Goal: Information Seeking & Learning: Compare options

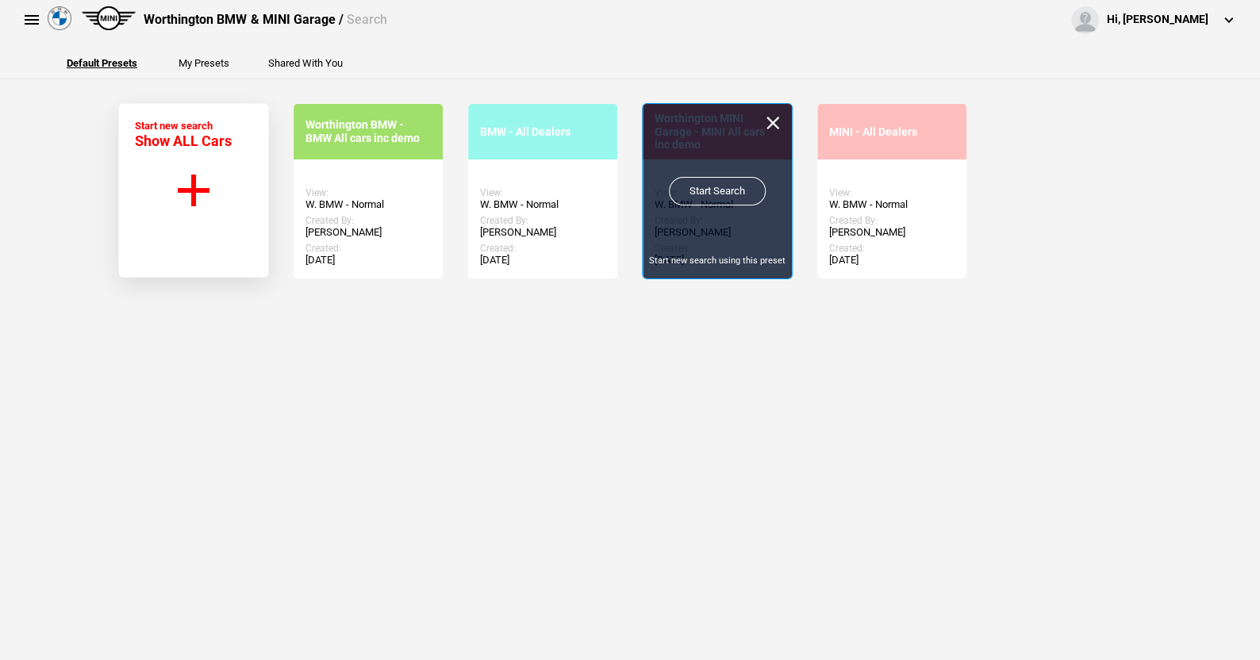
click at [702, 185] on link "Start Search" at bounding box center [717, 191] width 97 height 29
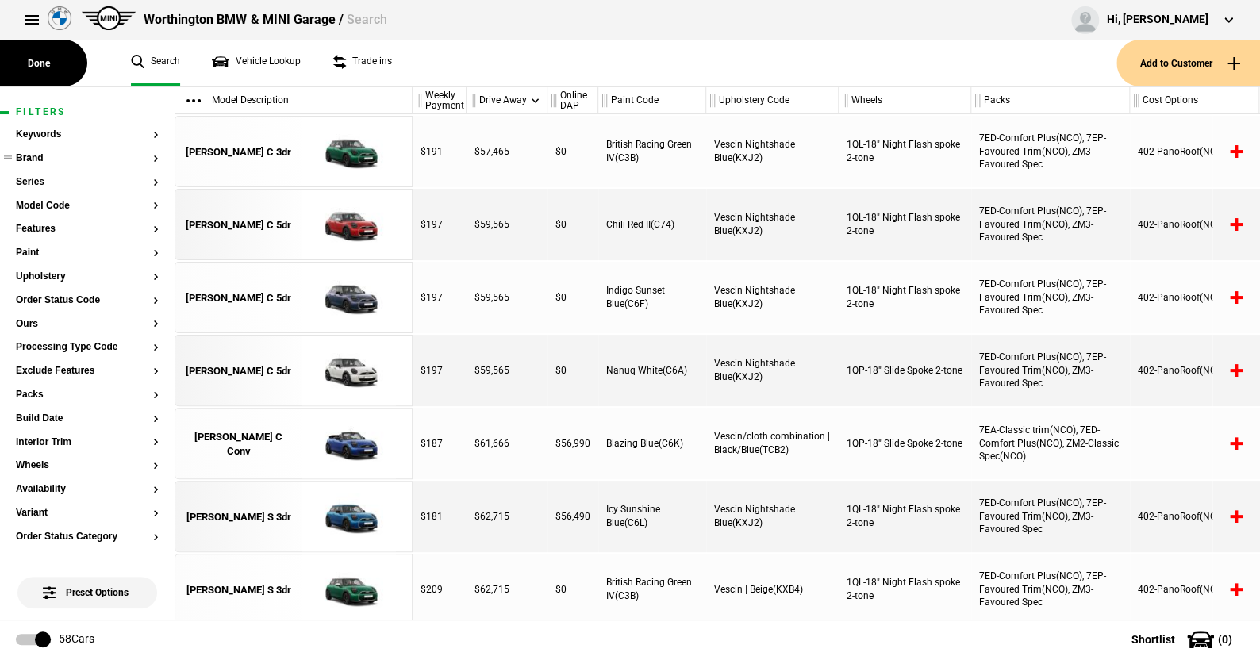
click at [37, 159] on button "Brand" at bounding box center [87, 158] width 143 height 11
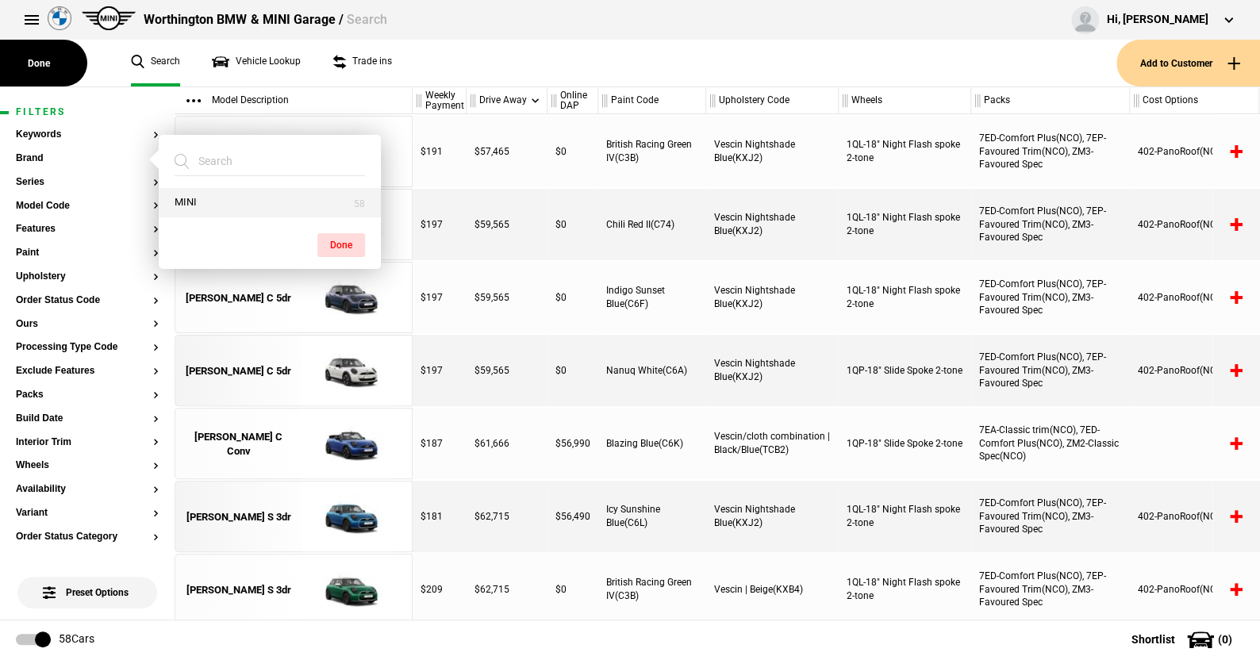
click at [193, 199] on button "MINI" at bounding box center [270, 202] width 222 height 29
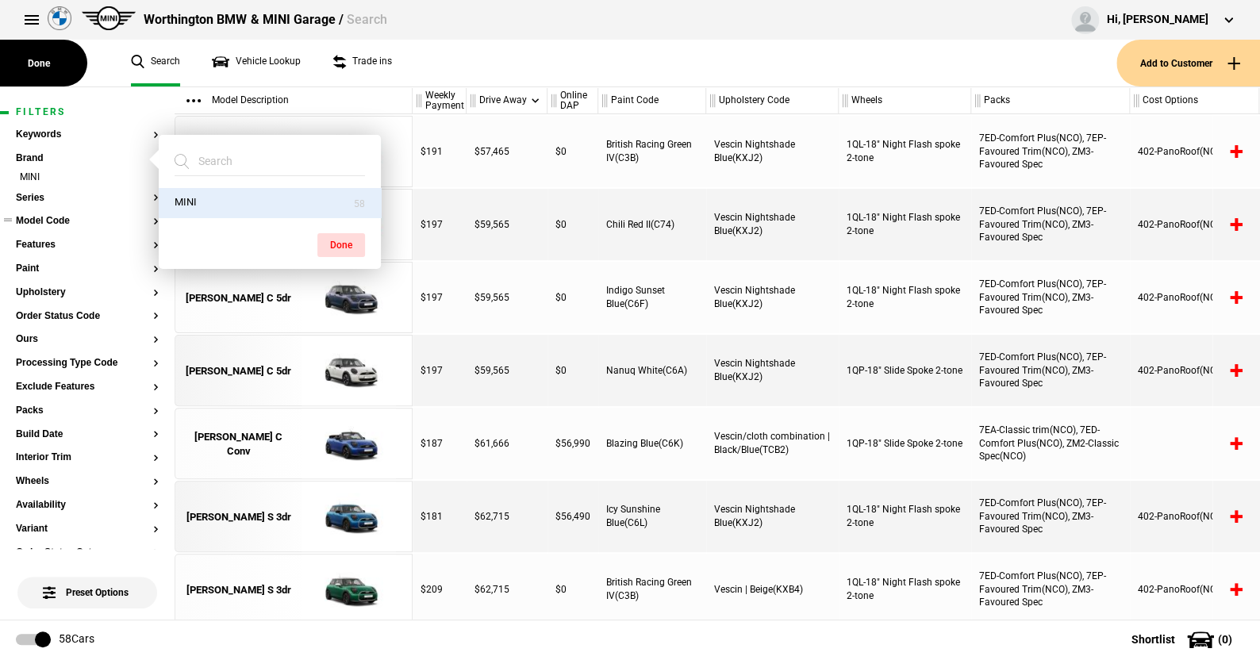
drag, startPoint x: 328, startPoint y: 238, endPoint x: 119, endPoint y: 221, distance: 210.2
click at [325, 239] on button "Done" at bounding box center [341, 245] width 48 height 24
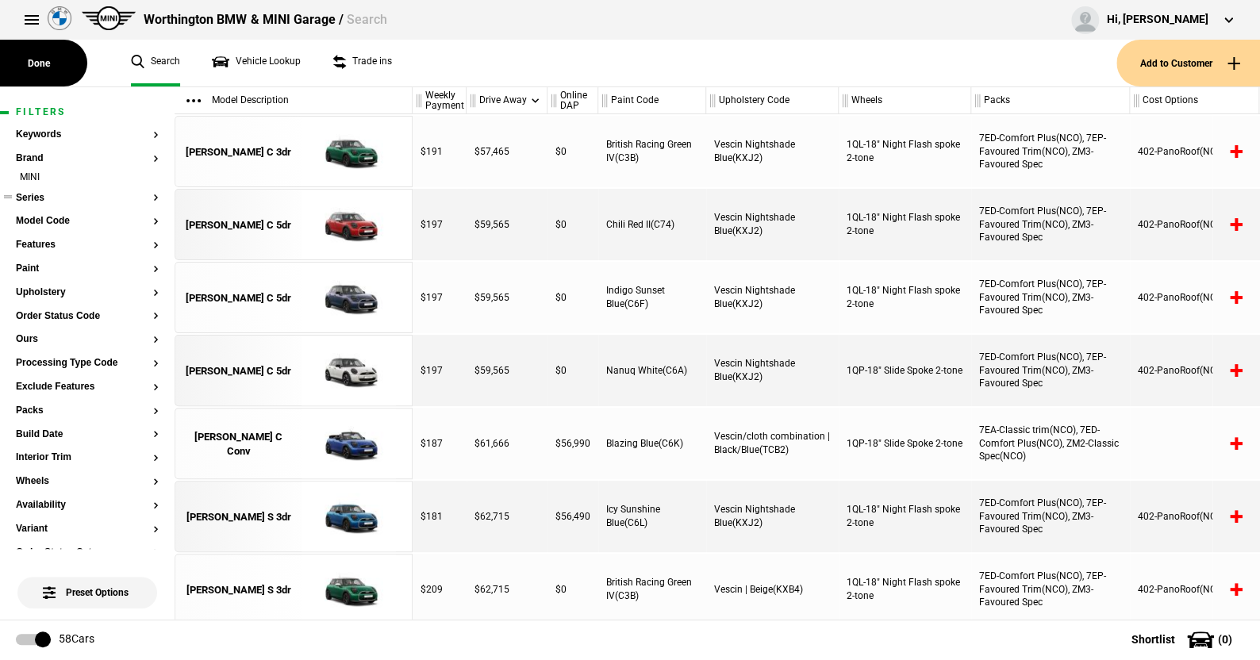
click at [33, 198] on button "Series" at bounding box center [87, 198] width 143 height 11
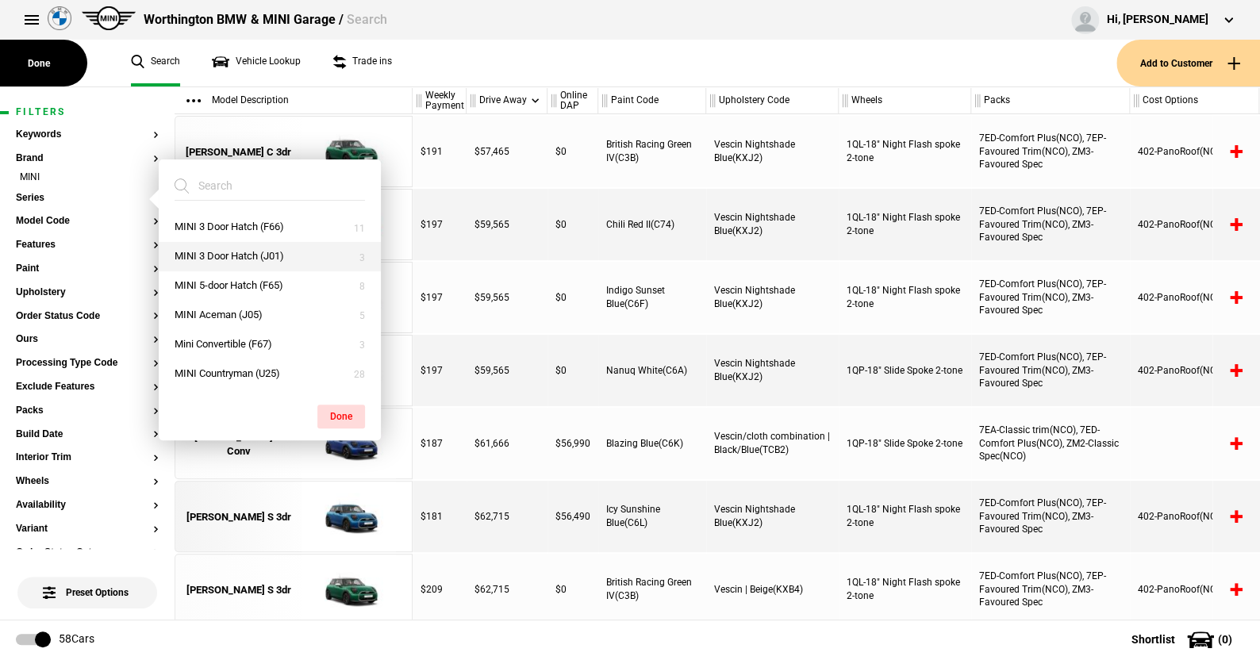
click at [230, 251] on button "MINI 3 Door Hatch (J01)" at bounding box center [270, 256] width 222 height 29
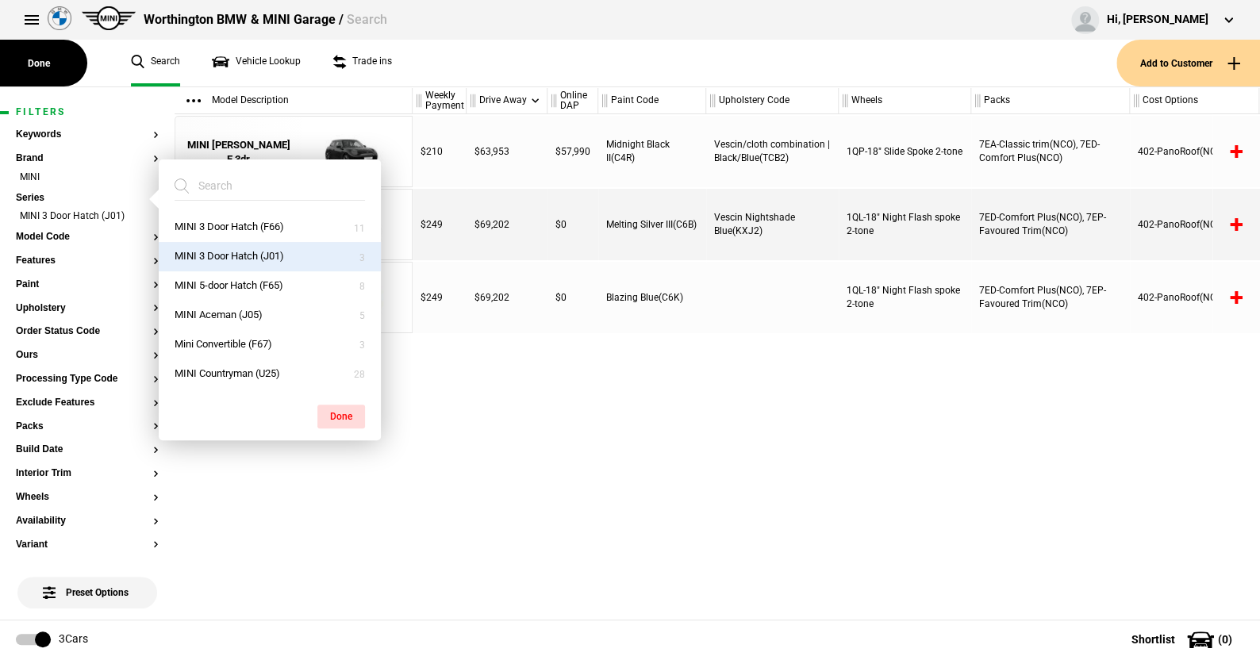
click at [230, 251] on button "MINI 3 Door Hatch (J01)" at bounding box center [270, 256] width 222 height 29
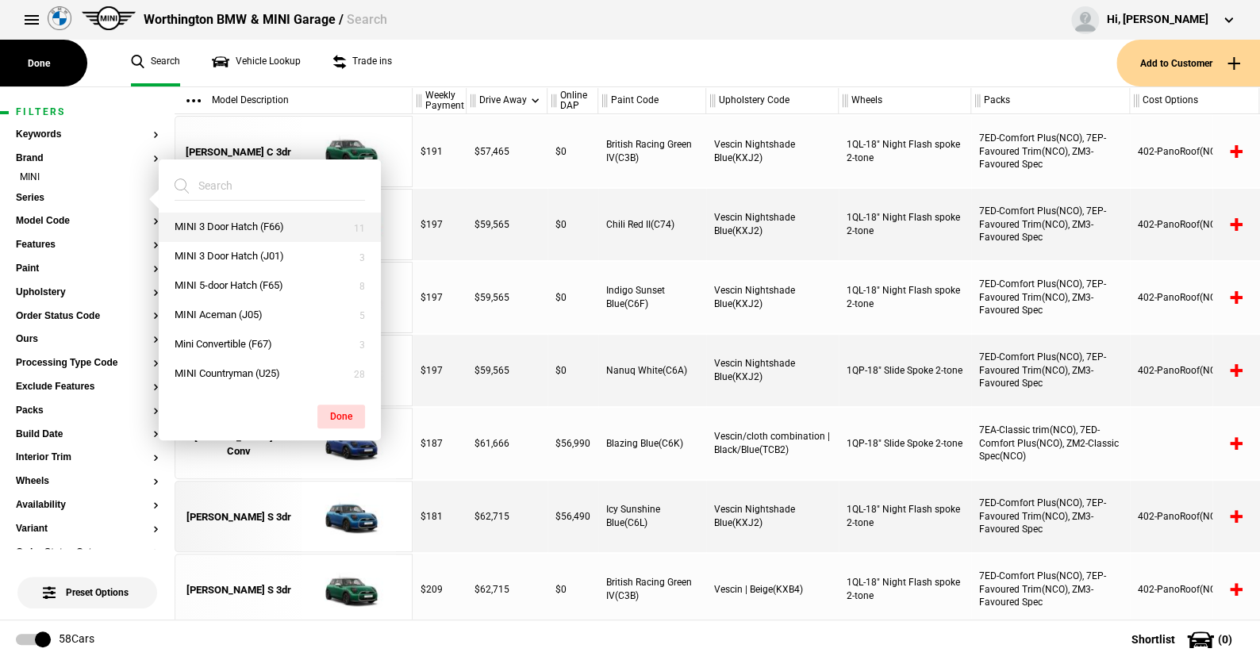
click at [226, 227] on button "MINI 3 Door Hatch (F66)" at bounding box center [270, 227] width 222 height 29
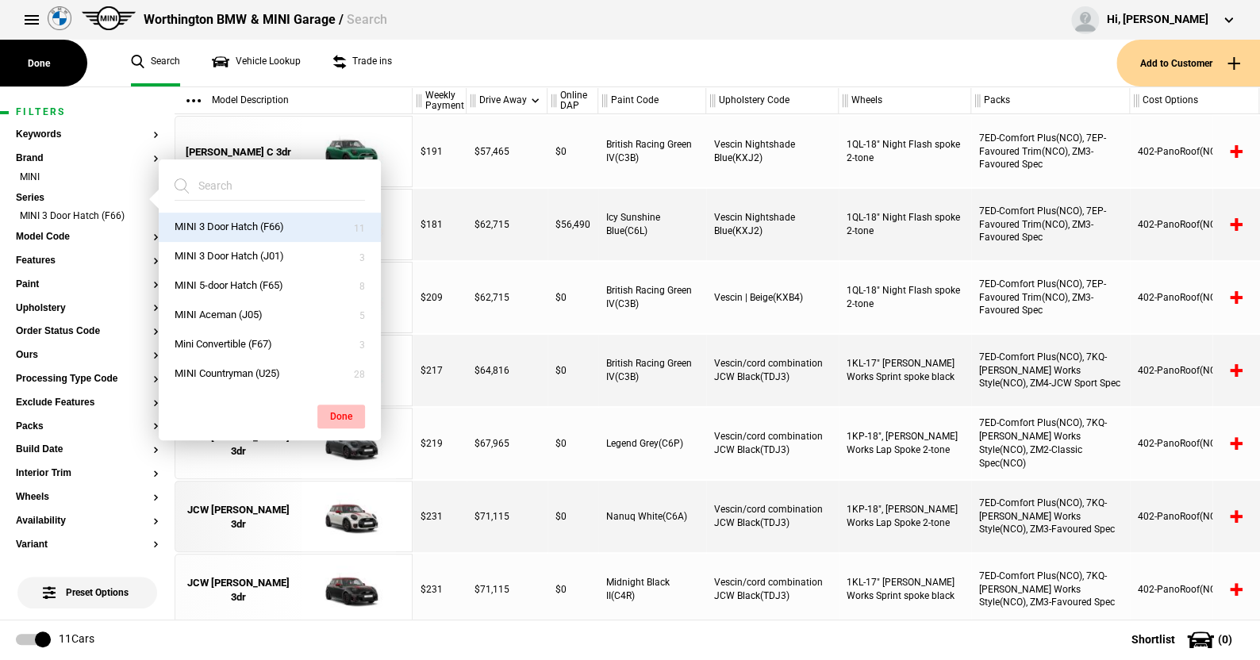
click at [341, 412] on button "Done" at bounding box center [341, 417] width 48 height 24
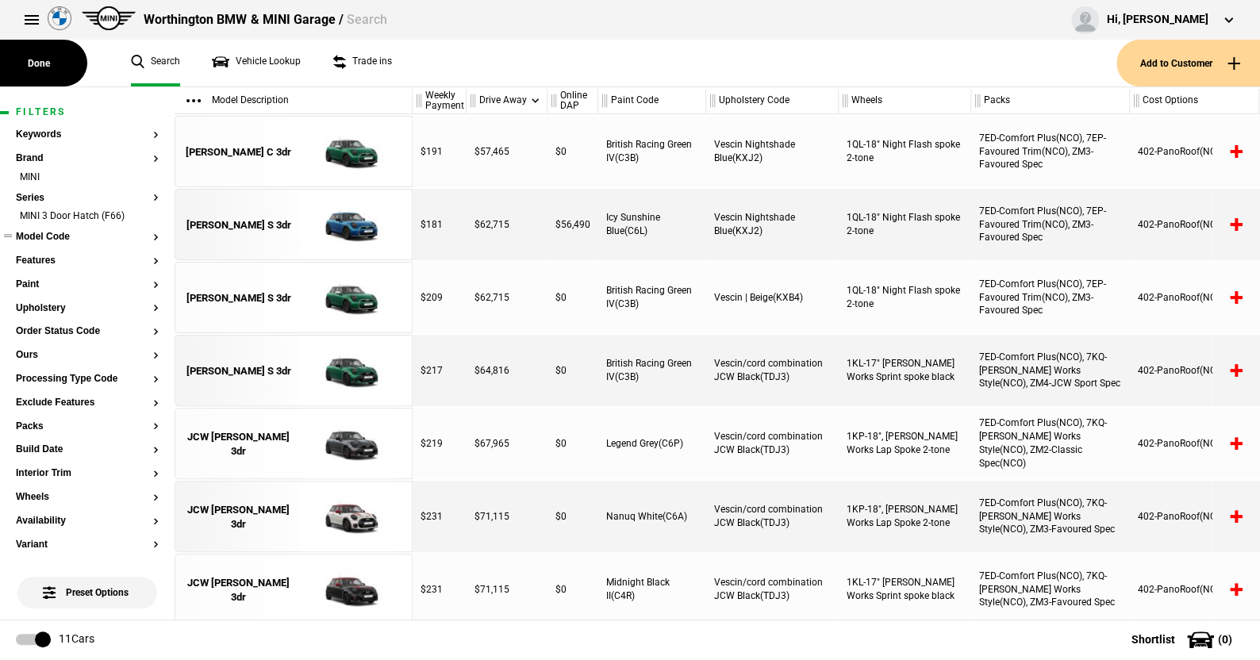
click at [42, 236] on button "Model Code" at bounding box center [87, 237] width 143 height 11
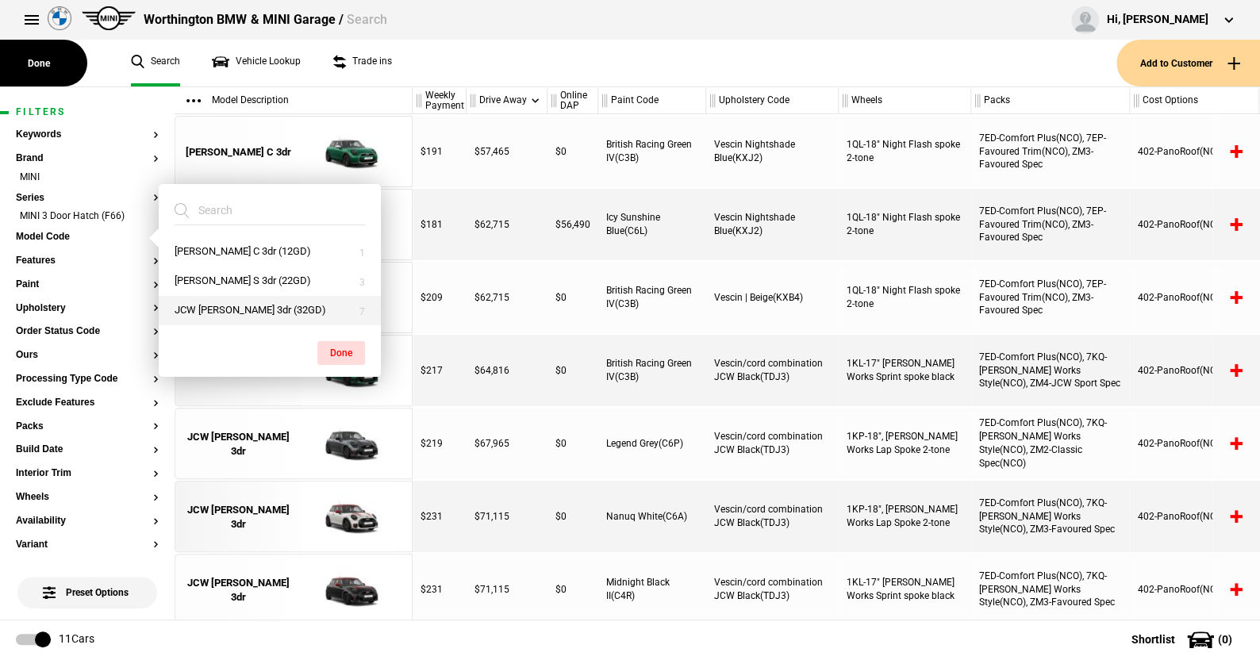
click at [205, 304] on button "JCW Cooper 3dr (32GD)" at bounding box center [270, 310] width 222 height 29
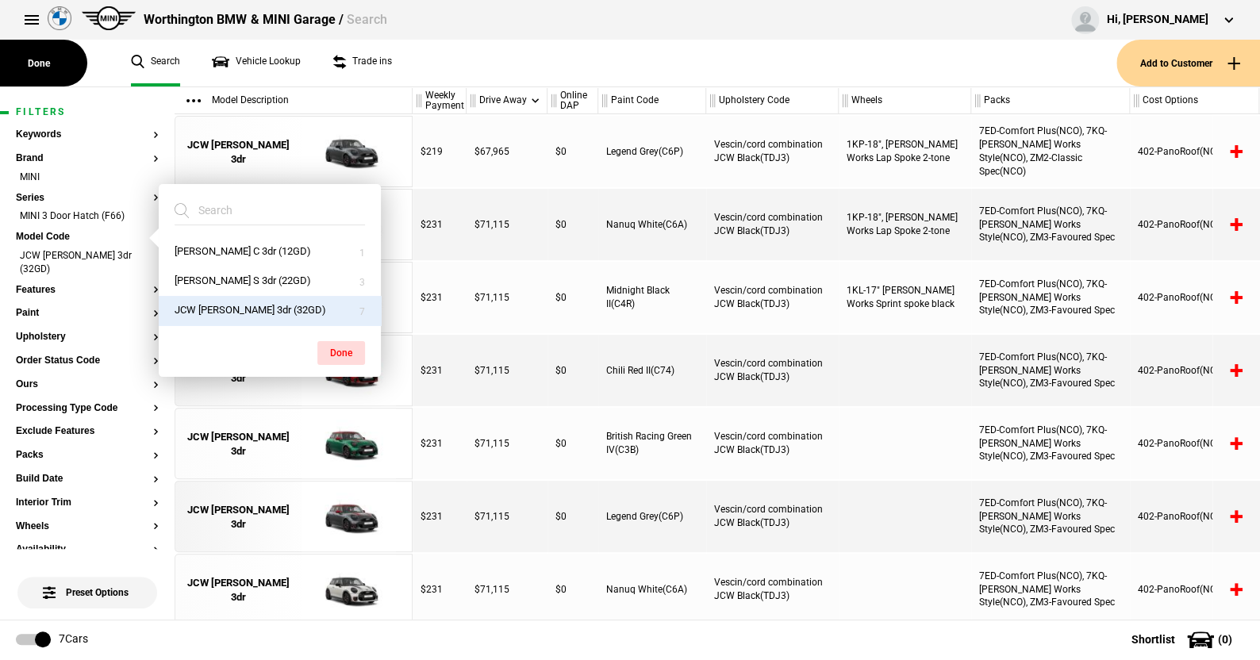
drag, startPoint x: 332, startPoint y: 348, endPoint x: 259, endPoint y: 308, distance: 84.1
click at [332, 347] on button "Done" at bounding box center [341, 353] width 48 height 24
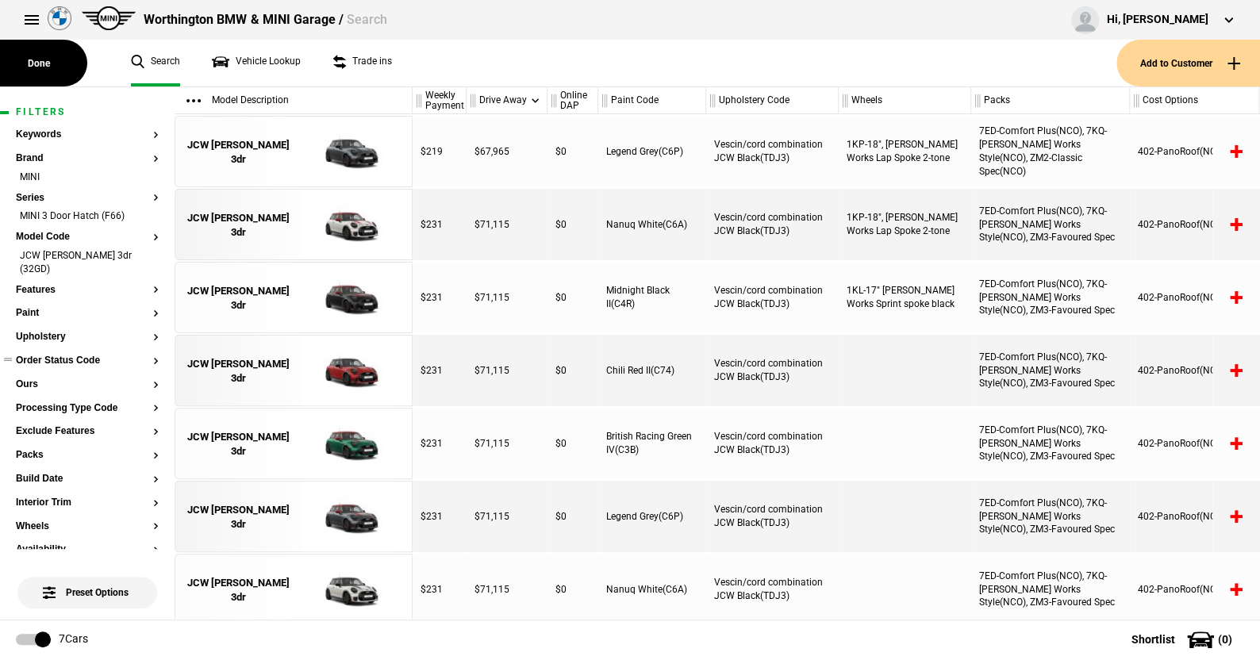
click at [81, 355] on button "Order Status Code" at bounding box center [87, 360] width 143 height 11
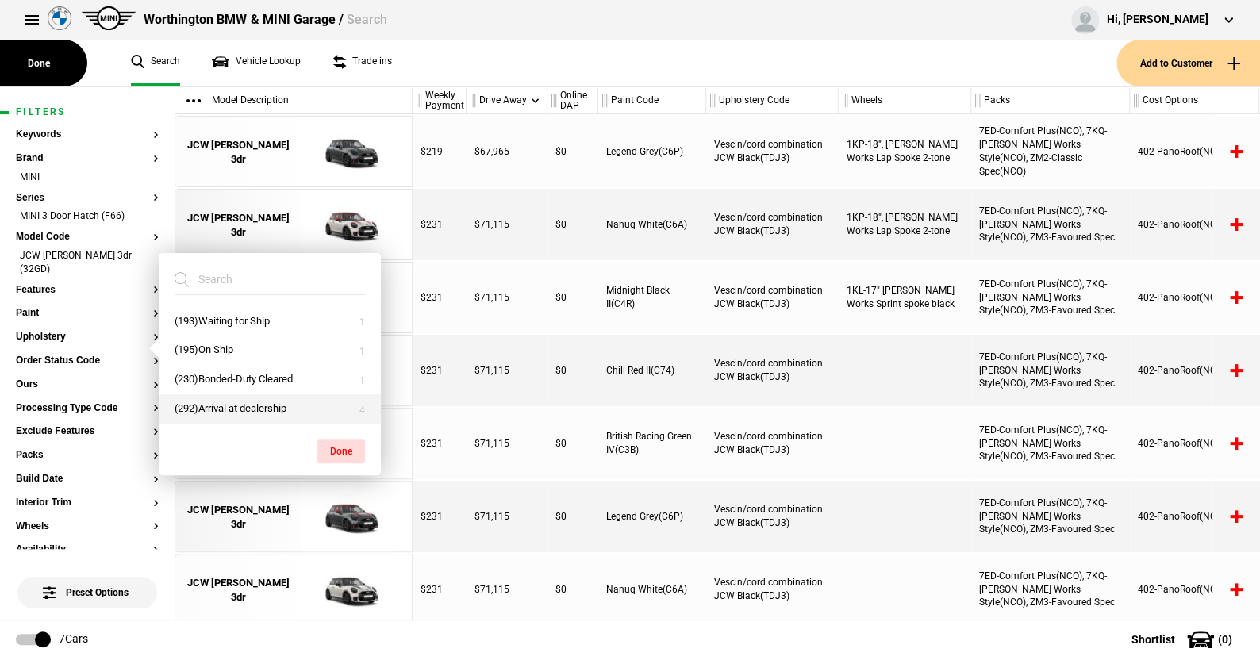
click at [248, 406] on button "(292)Arrival at dealership" at bounding box center [270, 408] width 222 height 29
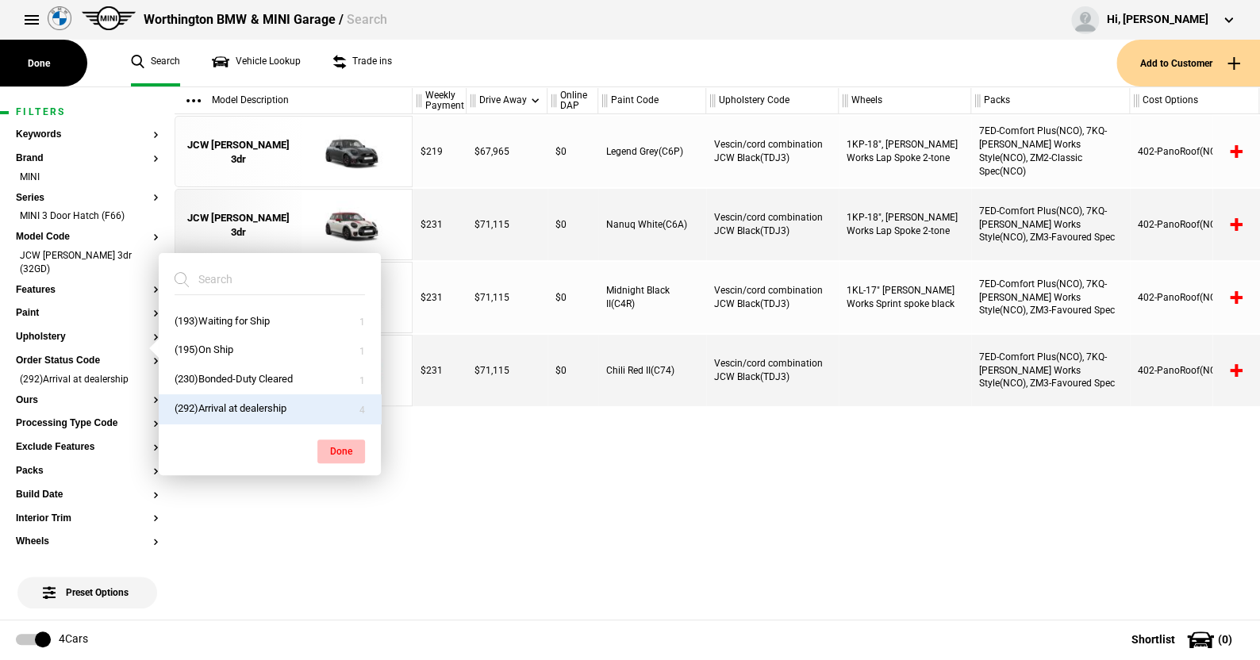
drag, startPoint x: 336, startPoint y: 448, endPoint x: 332, endPoint y: 432, distance: 16.4
click at [336, 447] on button "Done" at bounding box center [341, 451] width 48 height 24
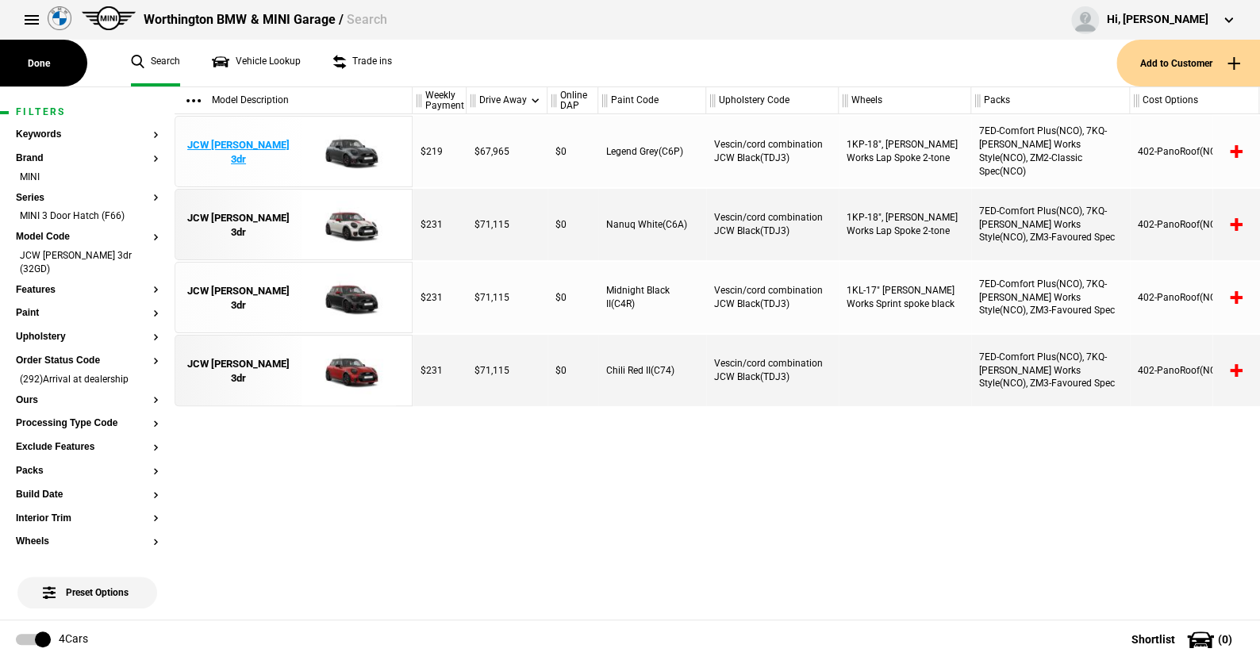
click at [350, 149] on img at bounding box center [349, 152] width 110 height 71
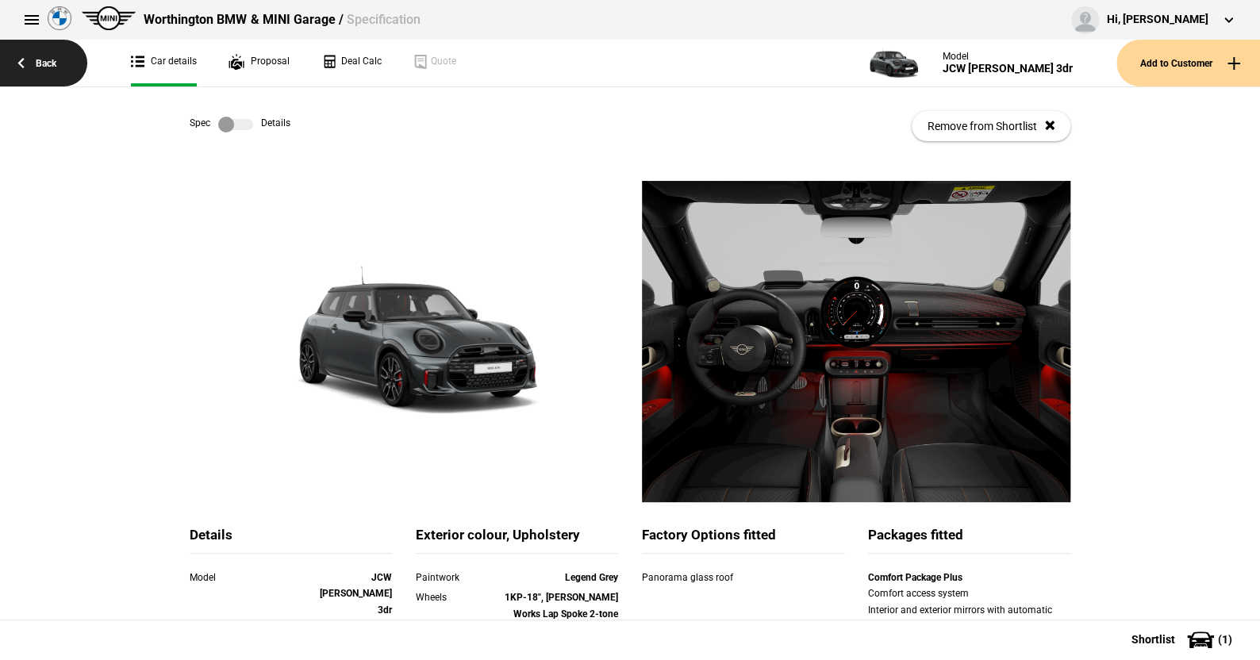
click at [52, 56] on link "Back" at bounding box center [43, 63] width 87 height 47
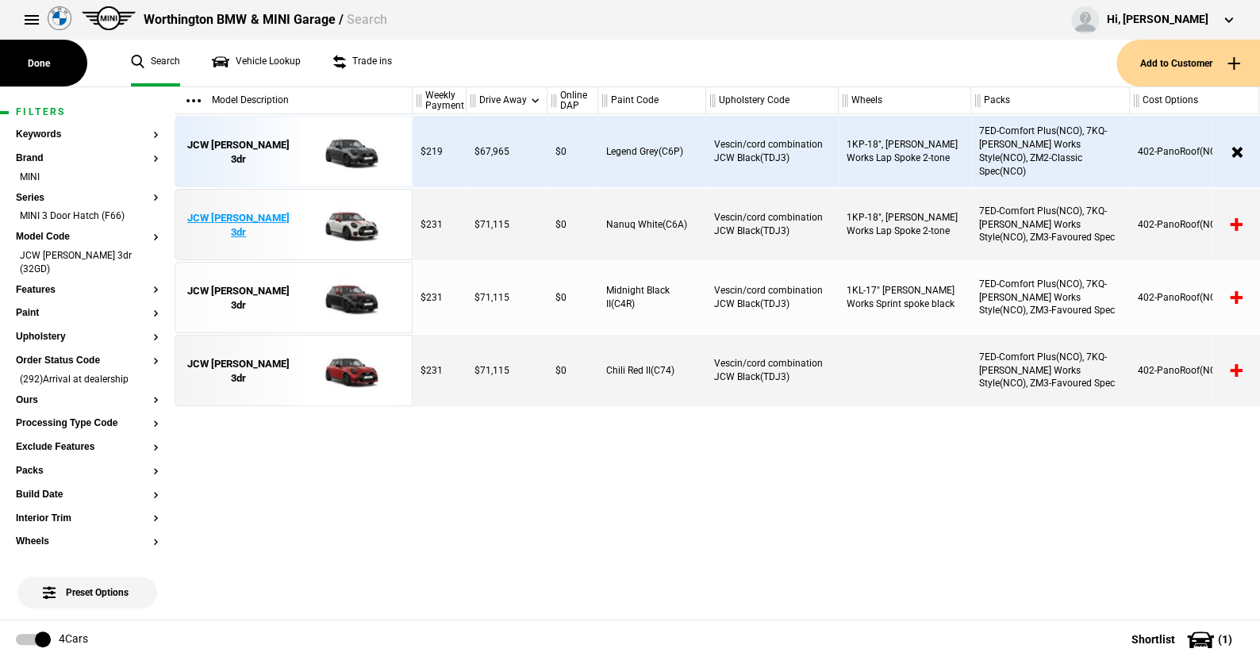
click at [352, 221] on img at bounding box center [349, 225] width 110 height 71
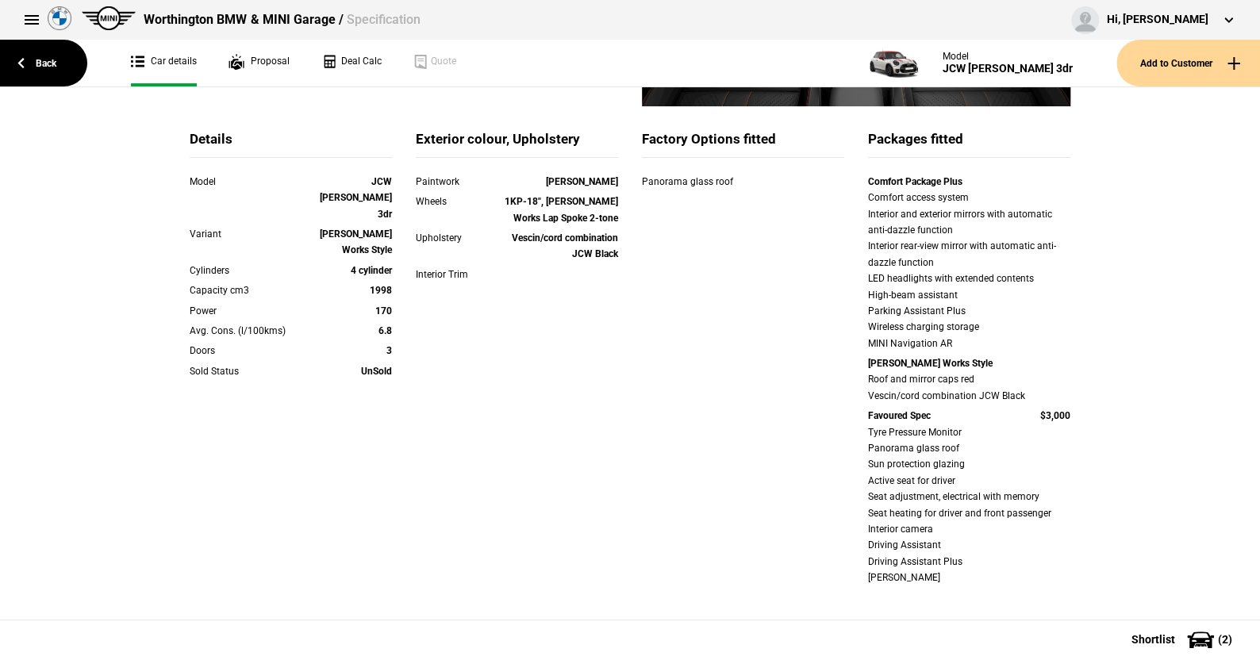
scroll to position [476, 0]
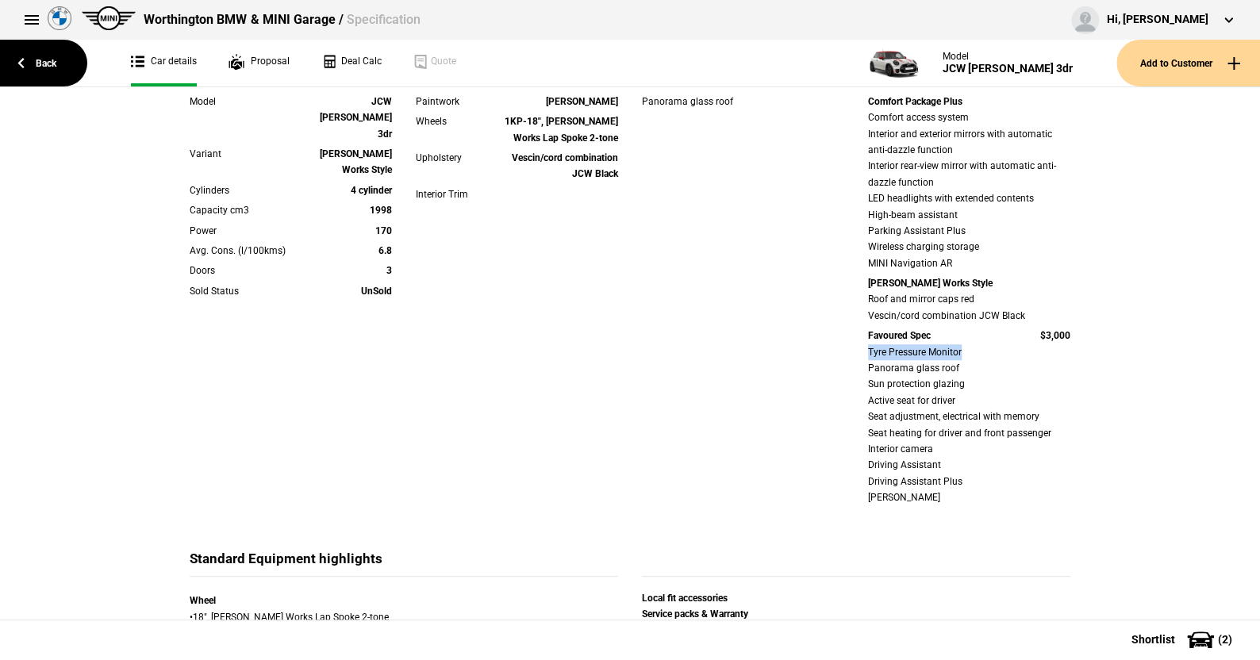
drag, startPoint x: 858, startPoint y: 352, endPoint x: 959, endPoint y: 354, distance: 100.8
click at [959, 354] on div "Comfort Package Plus Comfort access system Interior and exterior mirrors with a…" at bounding box center [969, 302] width 226 height 416
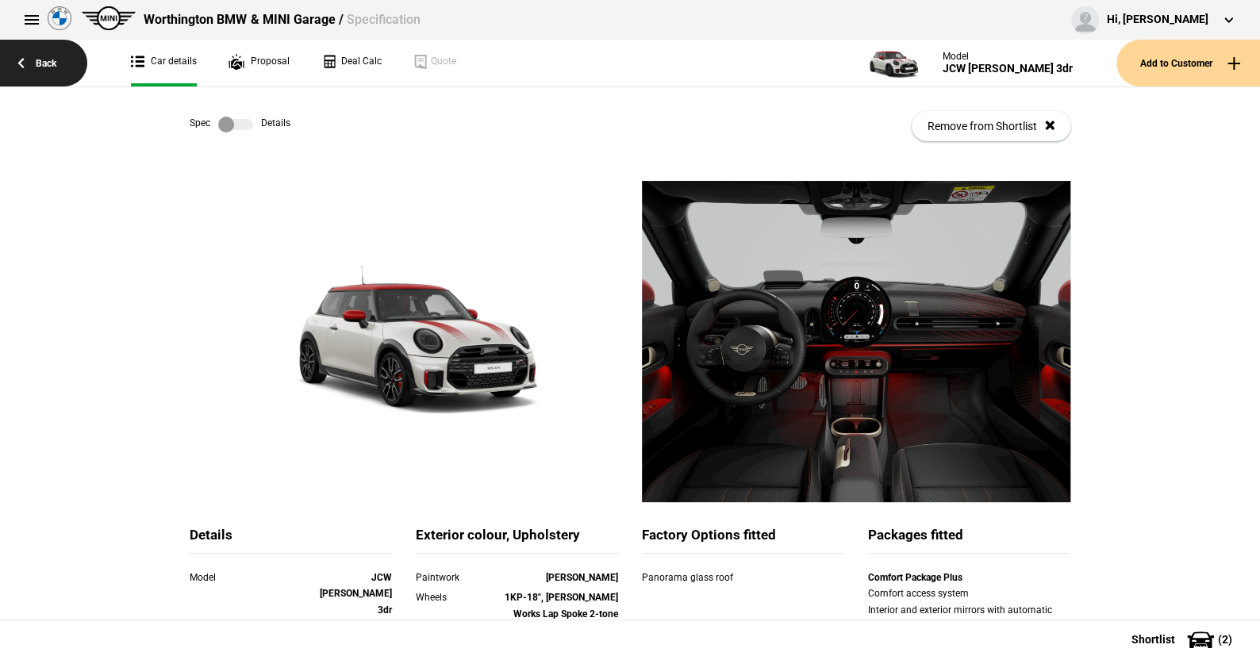
click at [40, 56] on link "Back" at bounding box center [43, 63] width 87 height 47
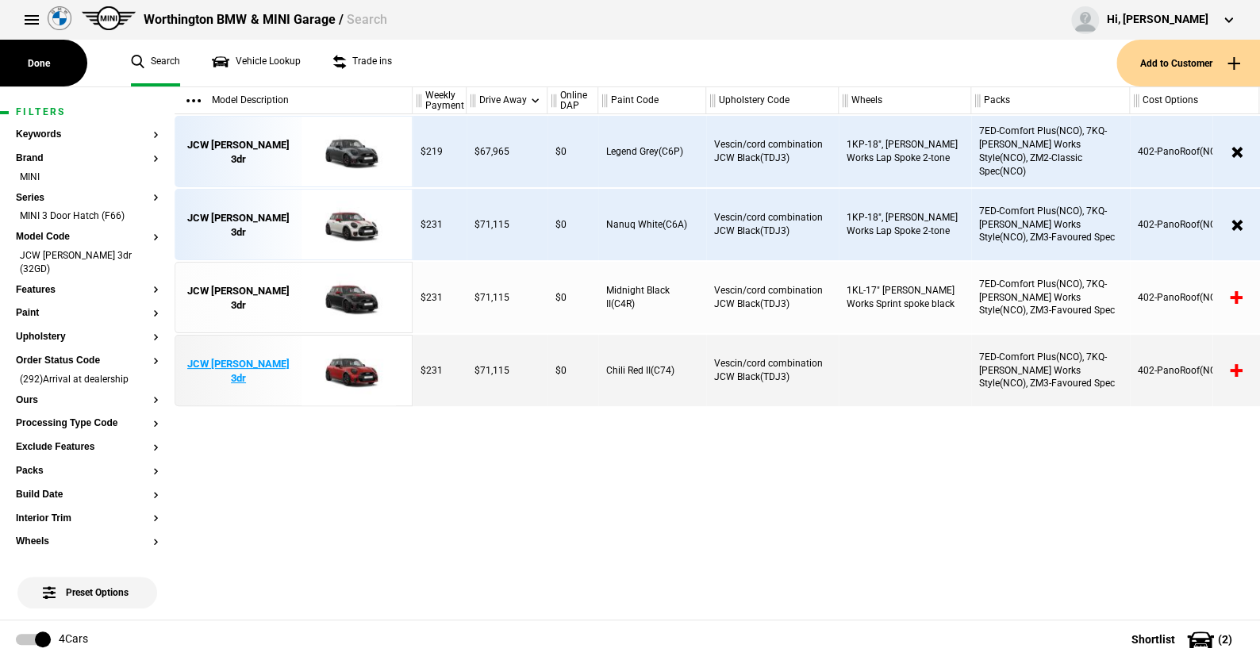
click at [351, 371] on img at bounding box center [349, 371] width 110 height 71
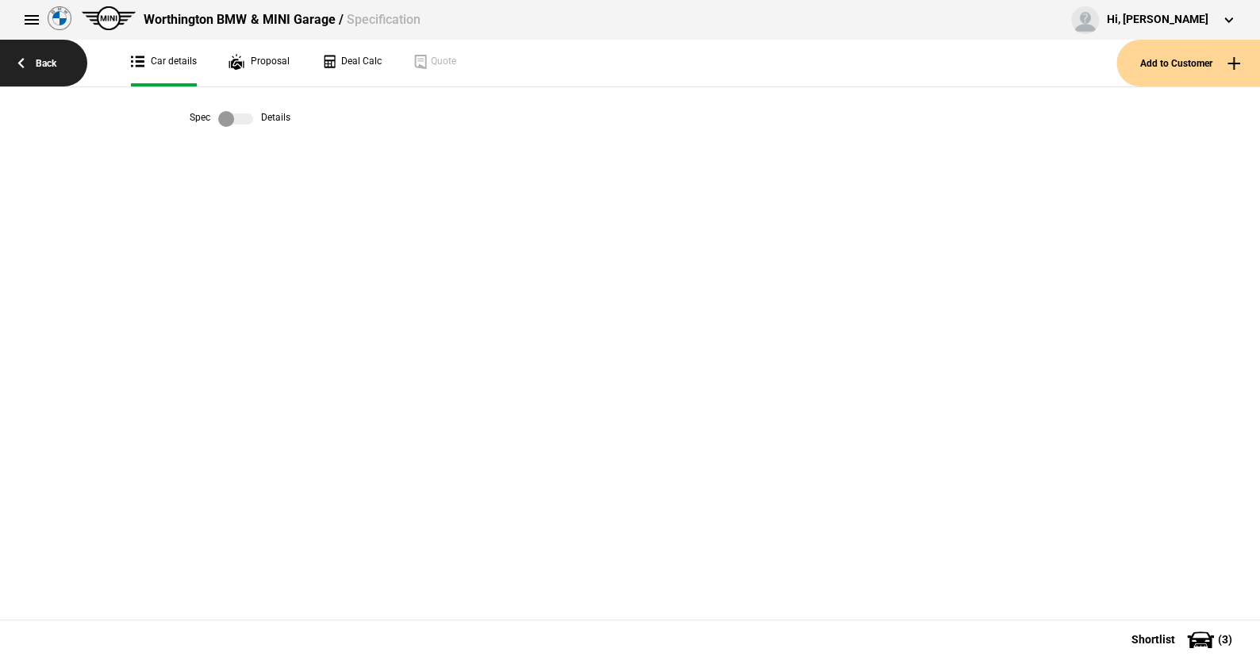
click at [43, 56] on link "Back" at bounding box center [43, 63] width 87 height 47
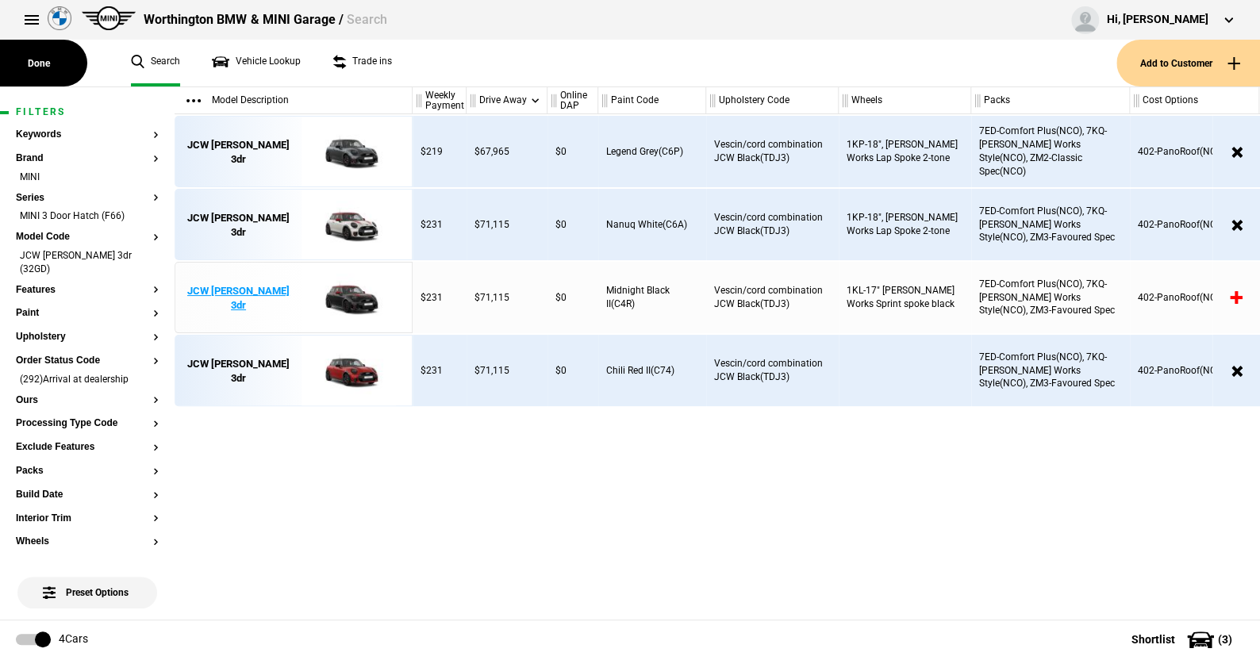
click at [351, 290] on img at bounding box center [349, 298] width 110 height 71
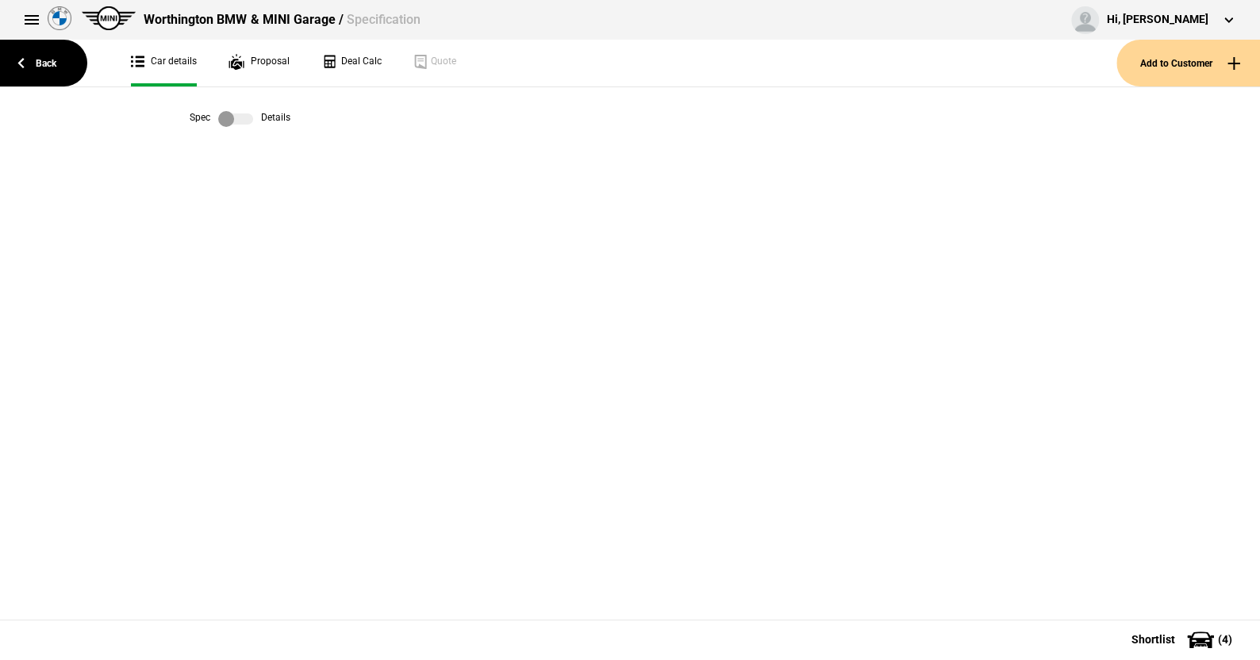
click at [248, 117] on label at bounding box center [235, 119] width 35 height 16
click at [48, 59] on link "Back" at bounding box center [43, 63] width 87 height 47
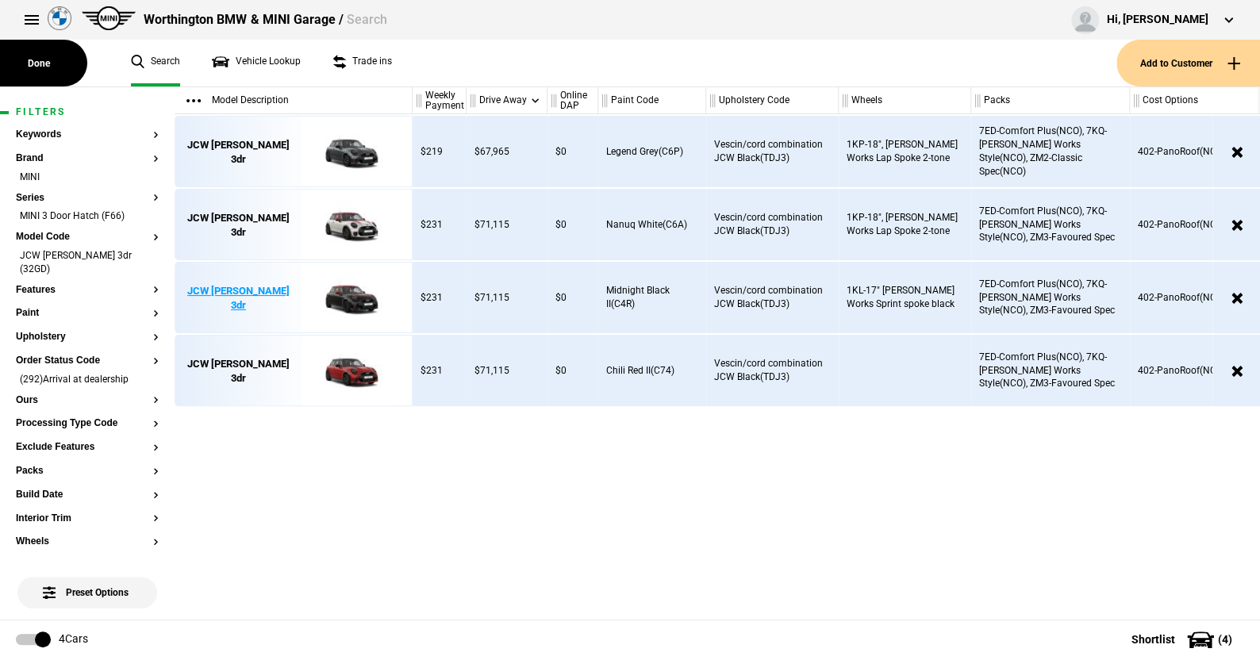
click at [359, 289] on img at bounding box center [349, 298] width 110 height 71
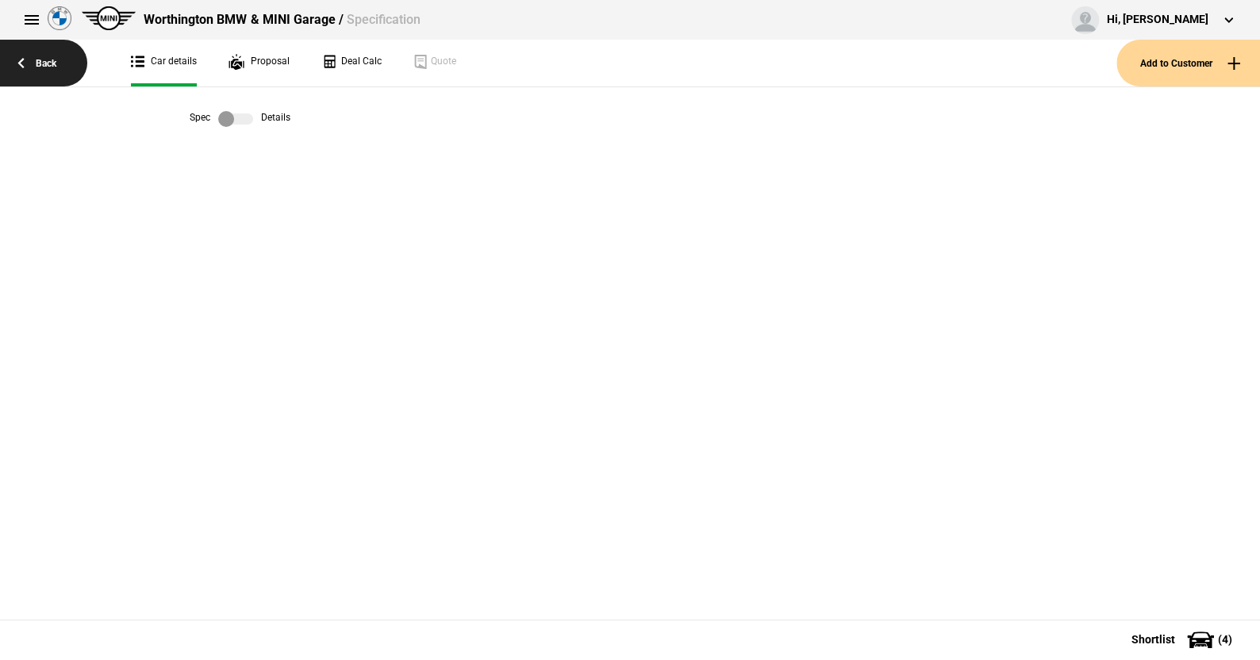
click at [44, 60] on link "Back" at bounding box center [43, 63] width 87 height 47
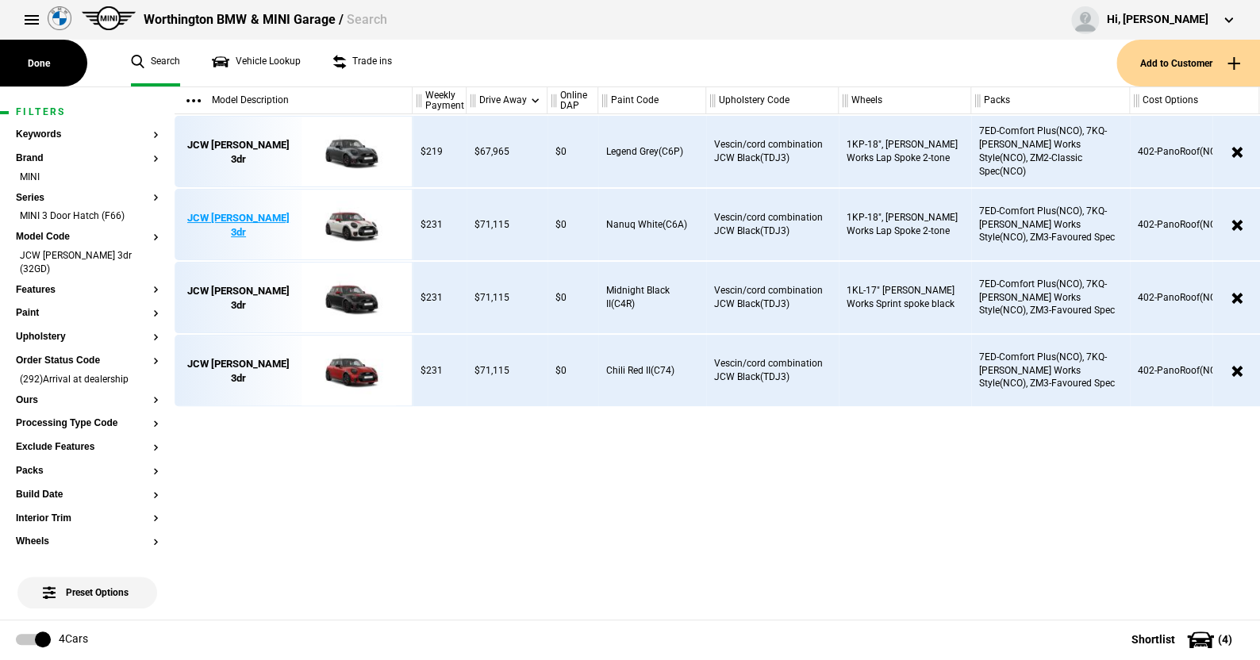
click at [363, 221] on img at bounding box center [349, 225] width 110 height 71
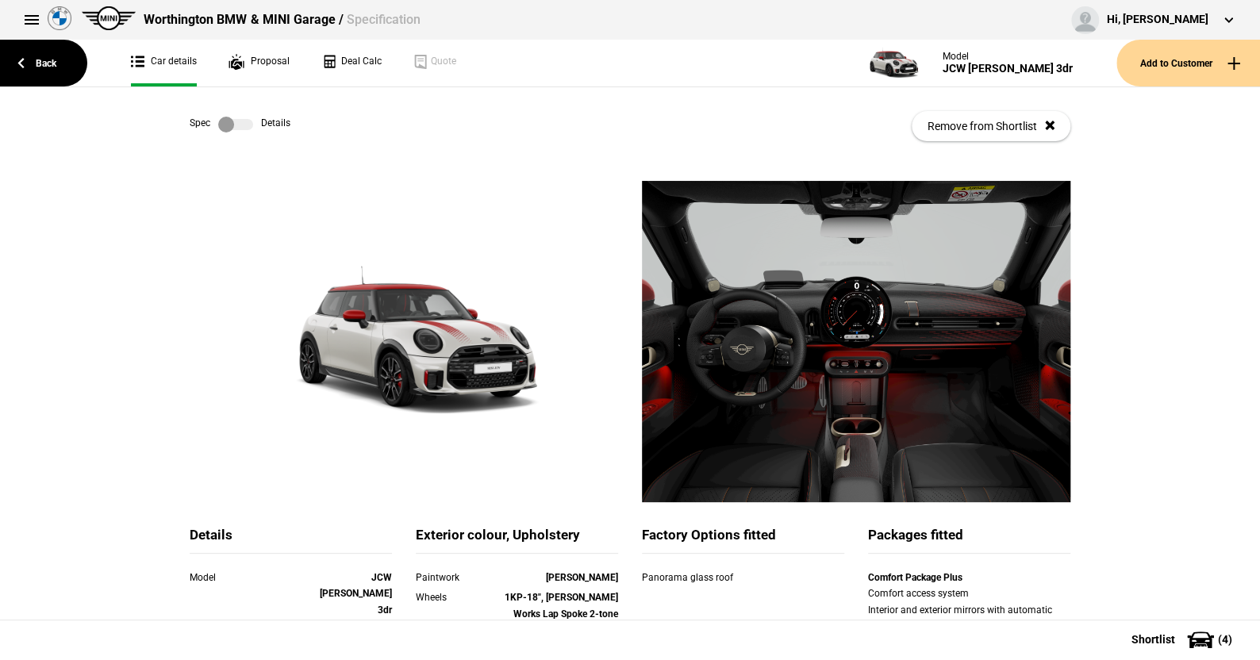
click at [242, 122] on label at bounding box center [235, 125] width 35 height 16
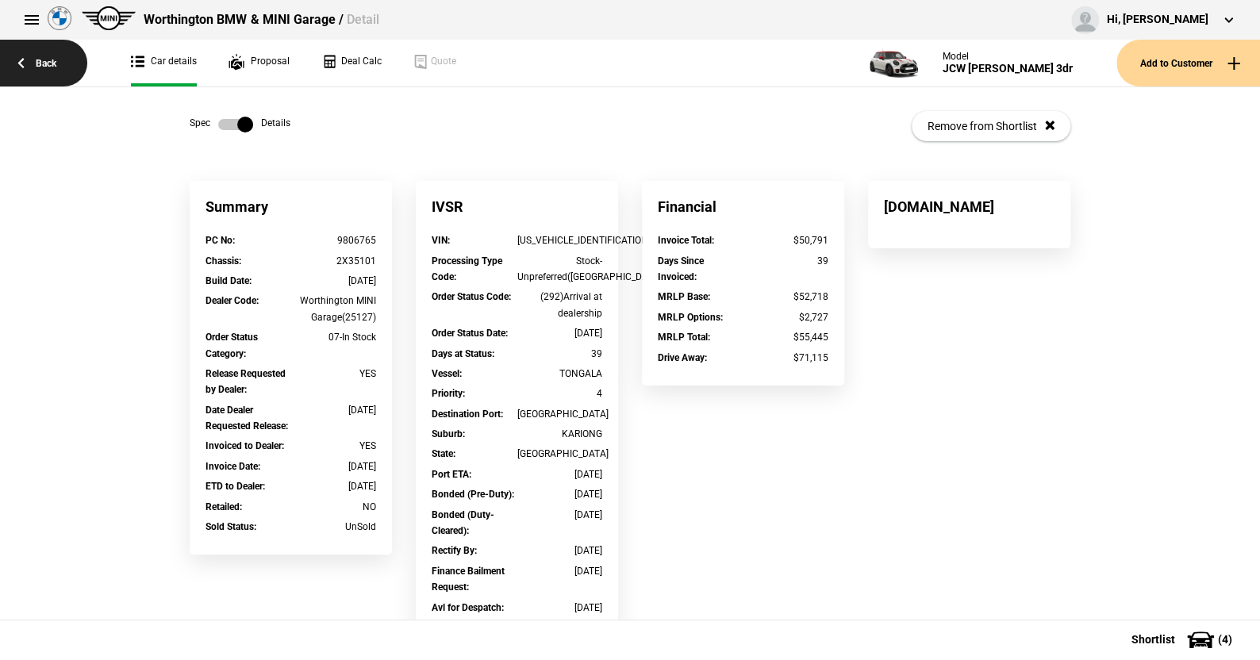
click at [39, 60] on link "Back" at bounding box center [43, 63] width 87 height 47
